Goal: Information Seeking & Learning: Learn about a topic

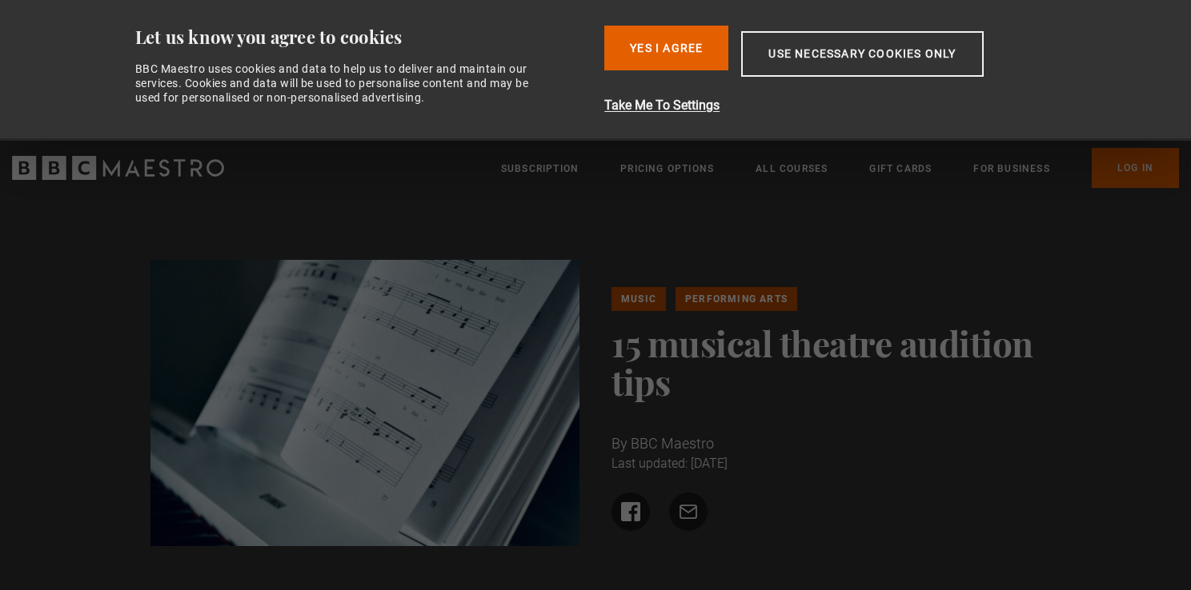
click at [666, 109] on button "Take Me To Settings" at bounding box center [835, 105] width 463 height 19
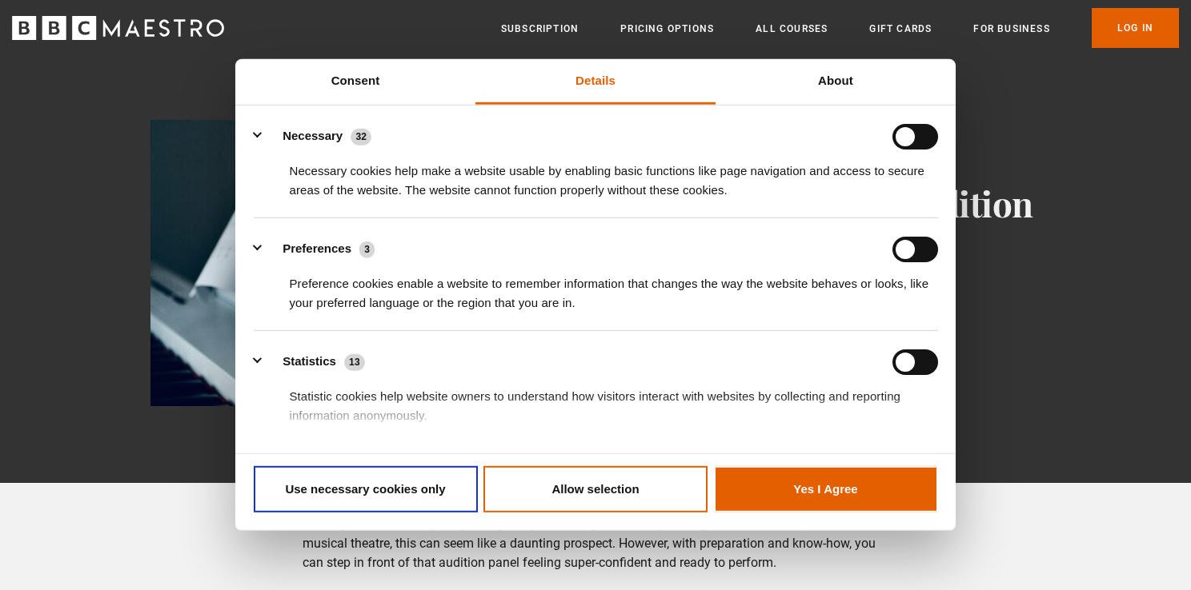
click at [821, 465] on div "Do not sell or share my personal information Use necessary cookies only Allow s…" at bounding box center [595, 492] width 720 height 77
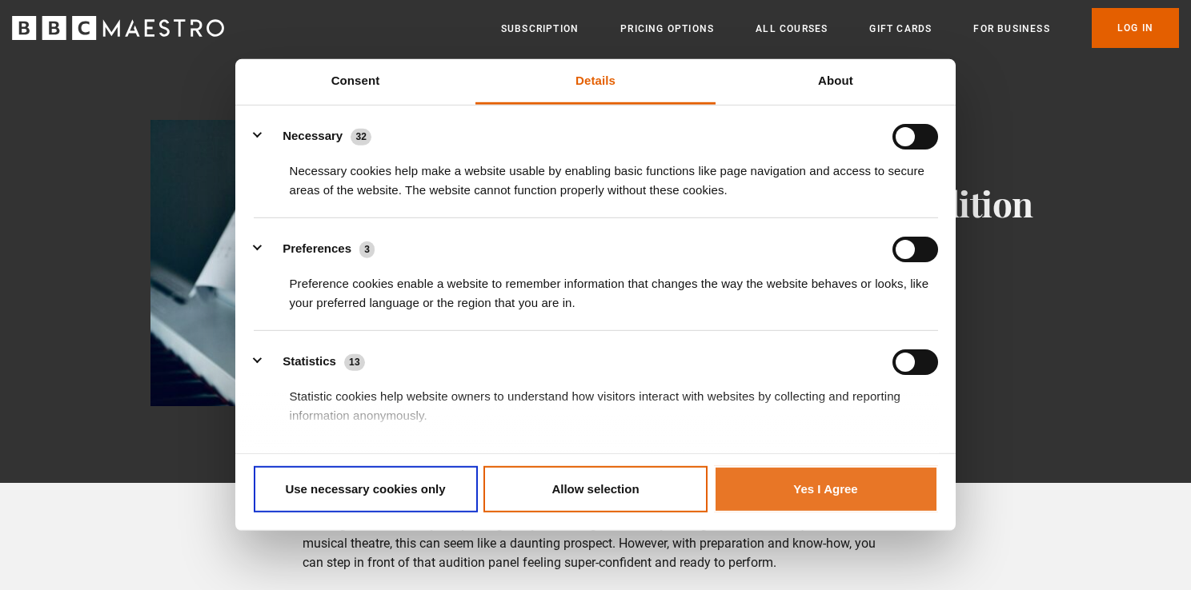
click at [821, 478] on button "Yes I Agree" at bounding box center [826, 489] width 224 height 46
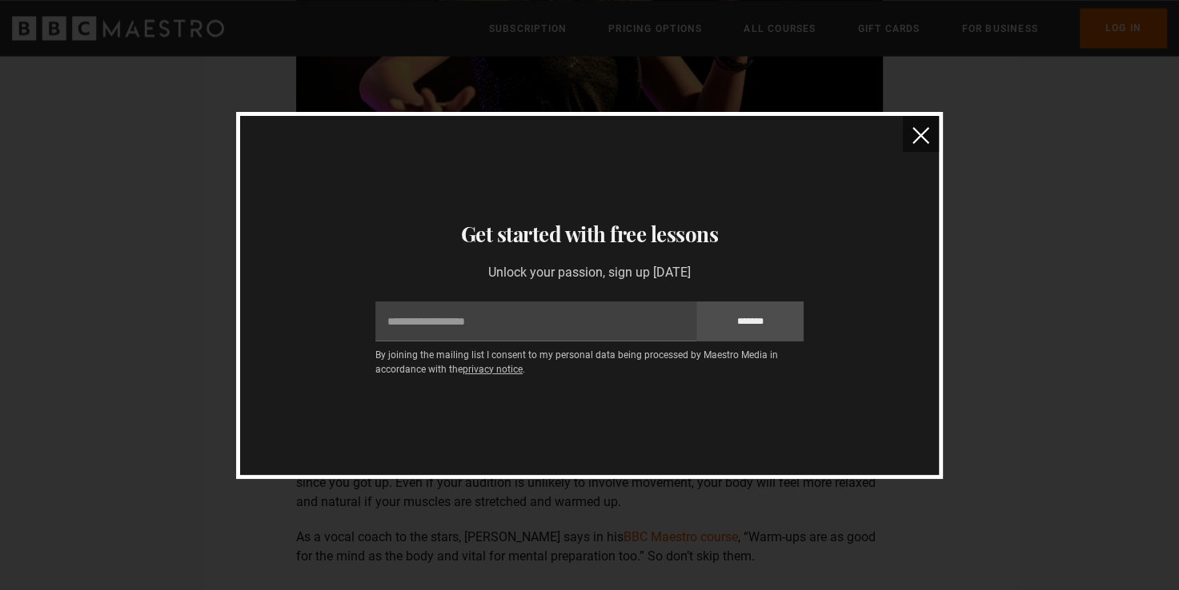
scroll to position [2753, 0]
click at [923, 138] on img "close" at bounding box center [920, 135] width 17 height 17
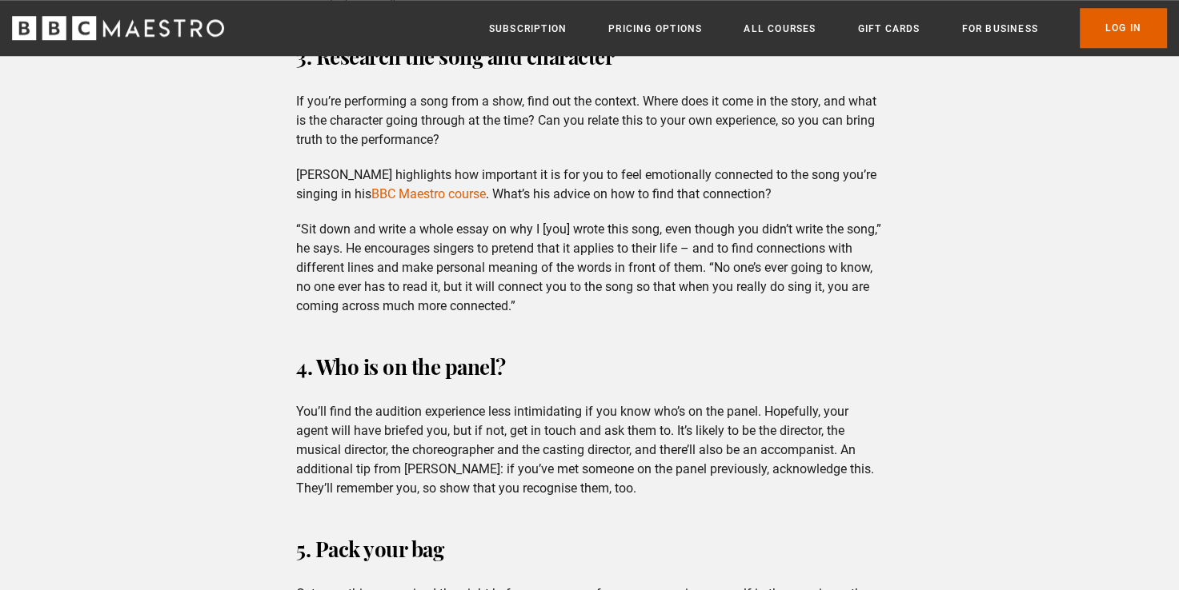
scroll to position [1411, 0]
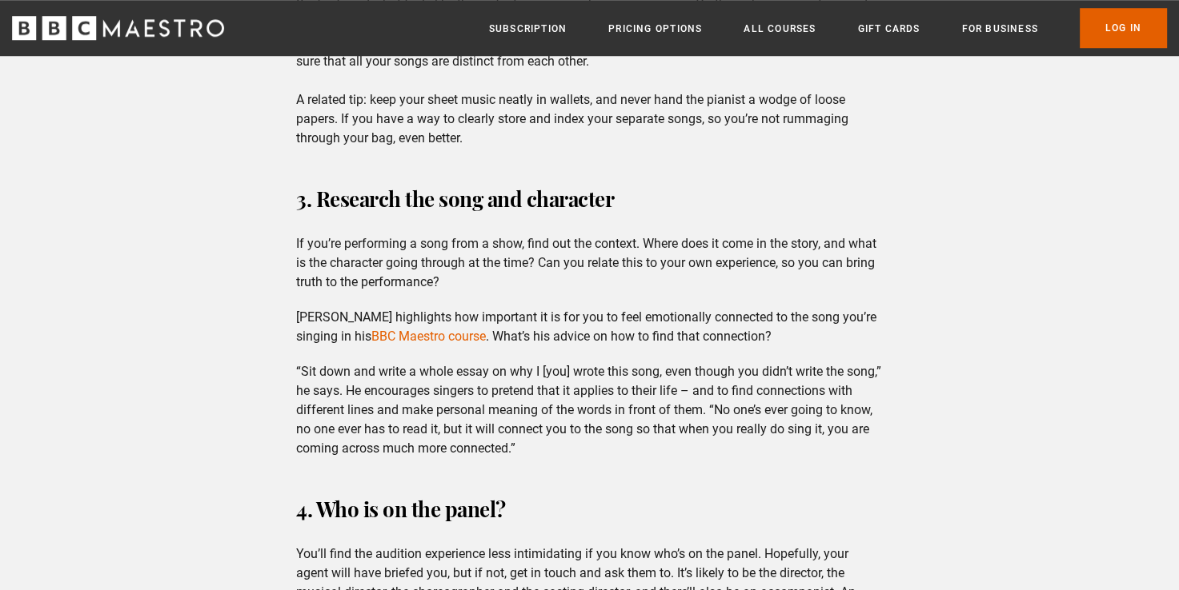
scroll to position [1305, 0]
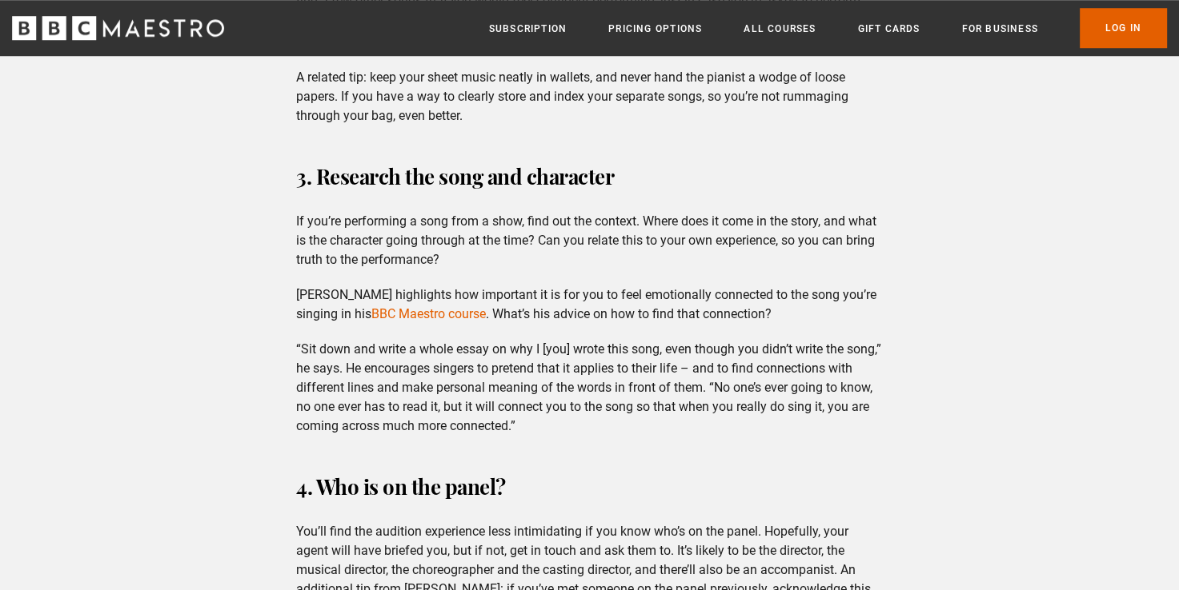
drag, startPoint x: 451, startPoint y: 258, endPoint x: 286, endPoint y: 213, distance: 171.6
click at [286, 213] on div "Pre-audition Prep Whether you have a few months to prepare for your audition or…" at bounding box center [589, 220] width 612 height 1373
copy p "If you’re performing a song from a show, find out the context. Where does it co…"
